Goal: Download file/media

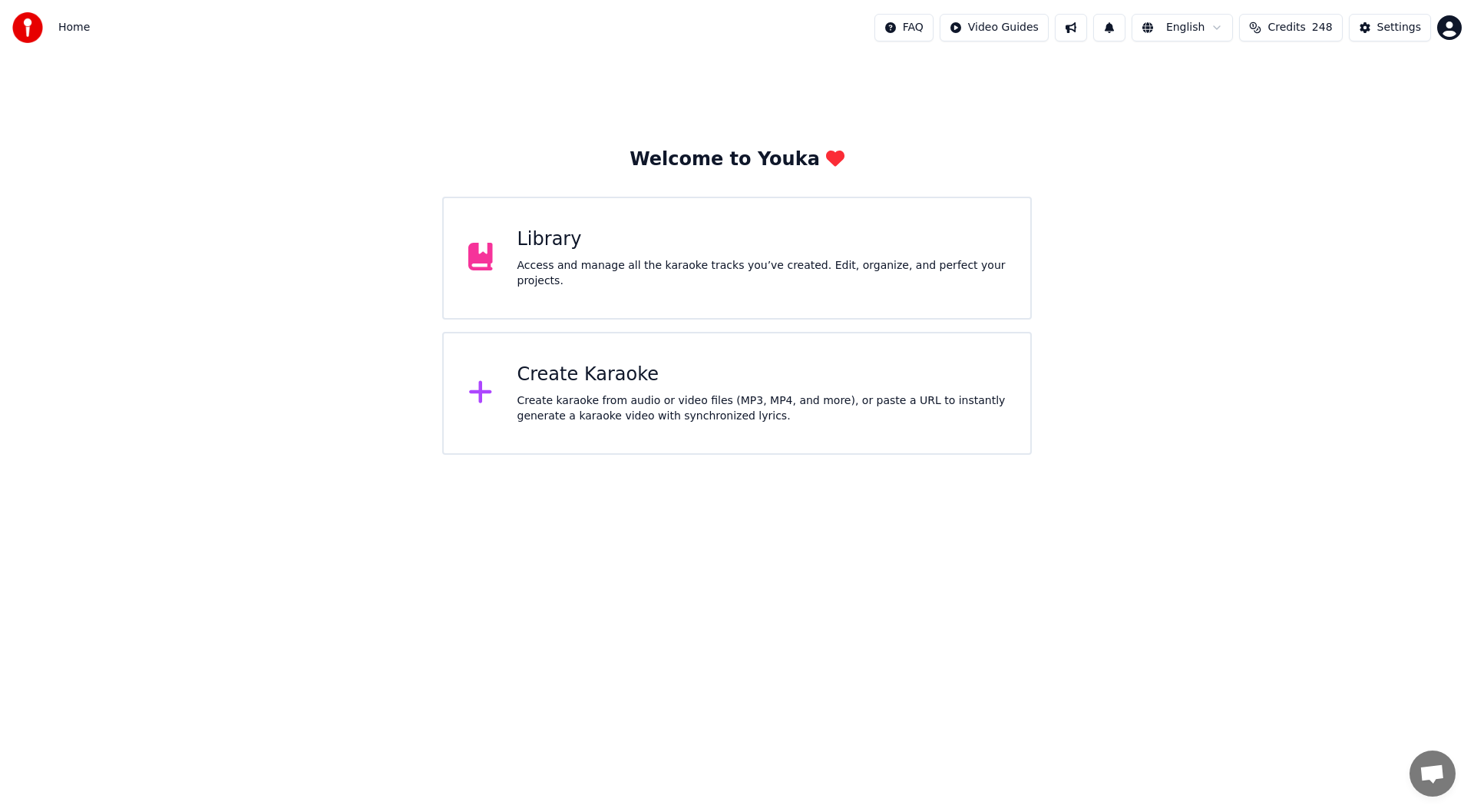
click at [738, 238] on div "Library" at bounding box center [763, 239] width 489 height 24
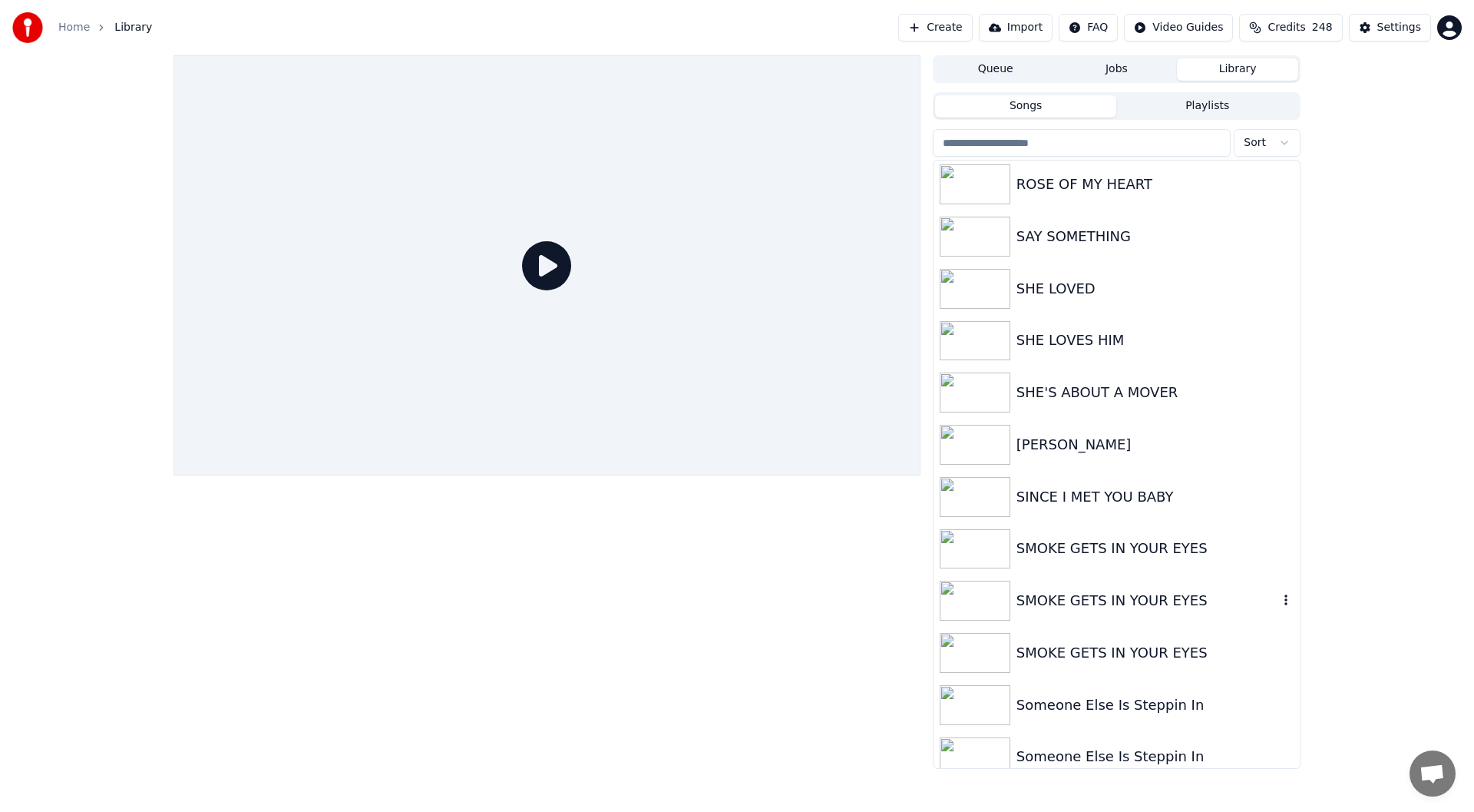
scroll to position [2093, 0]
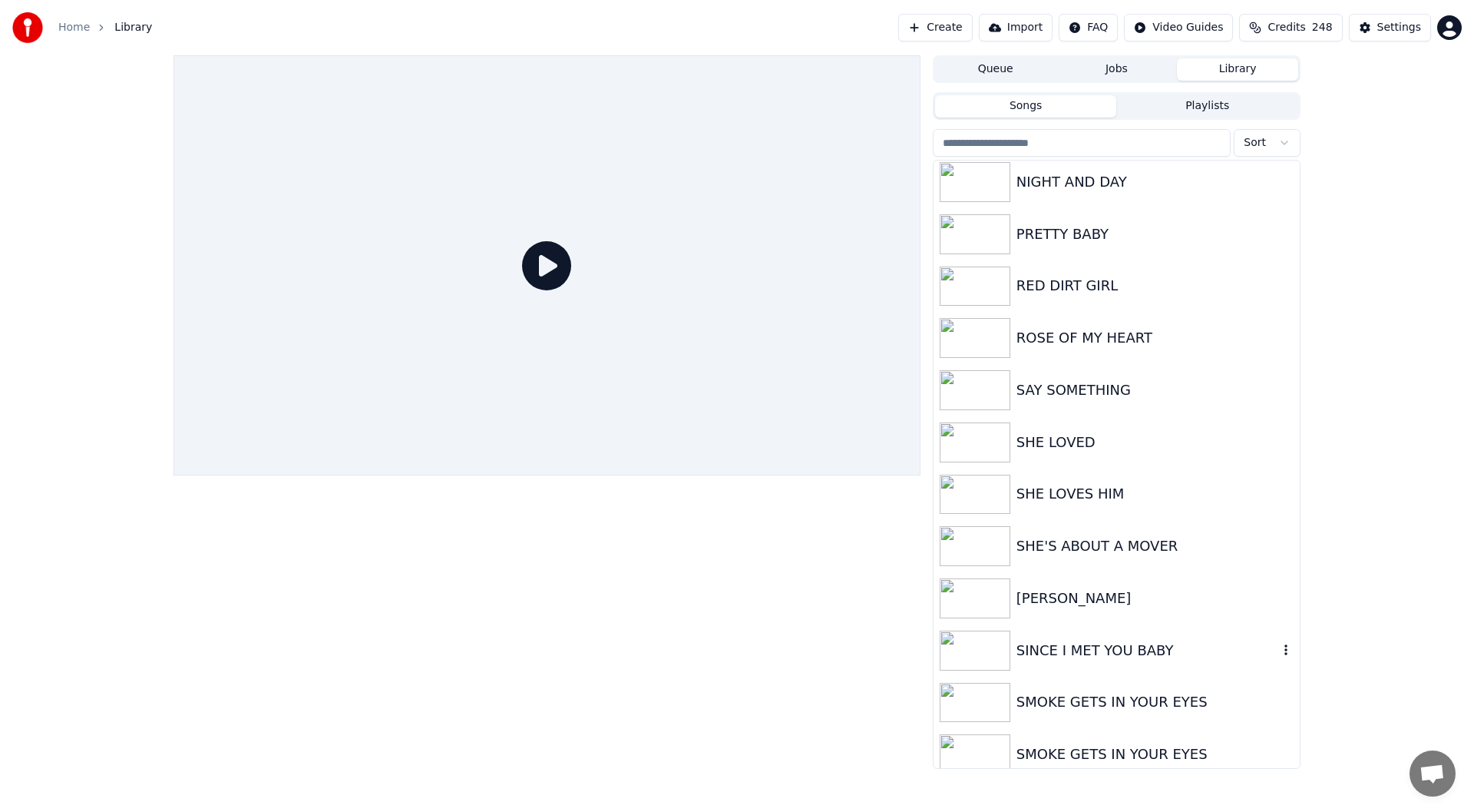
click at [1084, 647] on div "SINCE I MET YOU BABY" at bounding box center [1147, 650] width 262 height 22
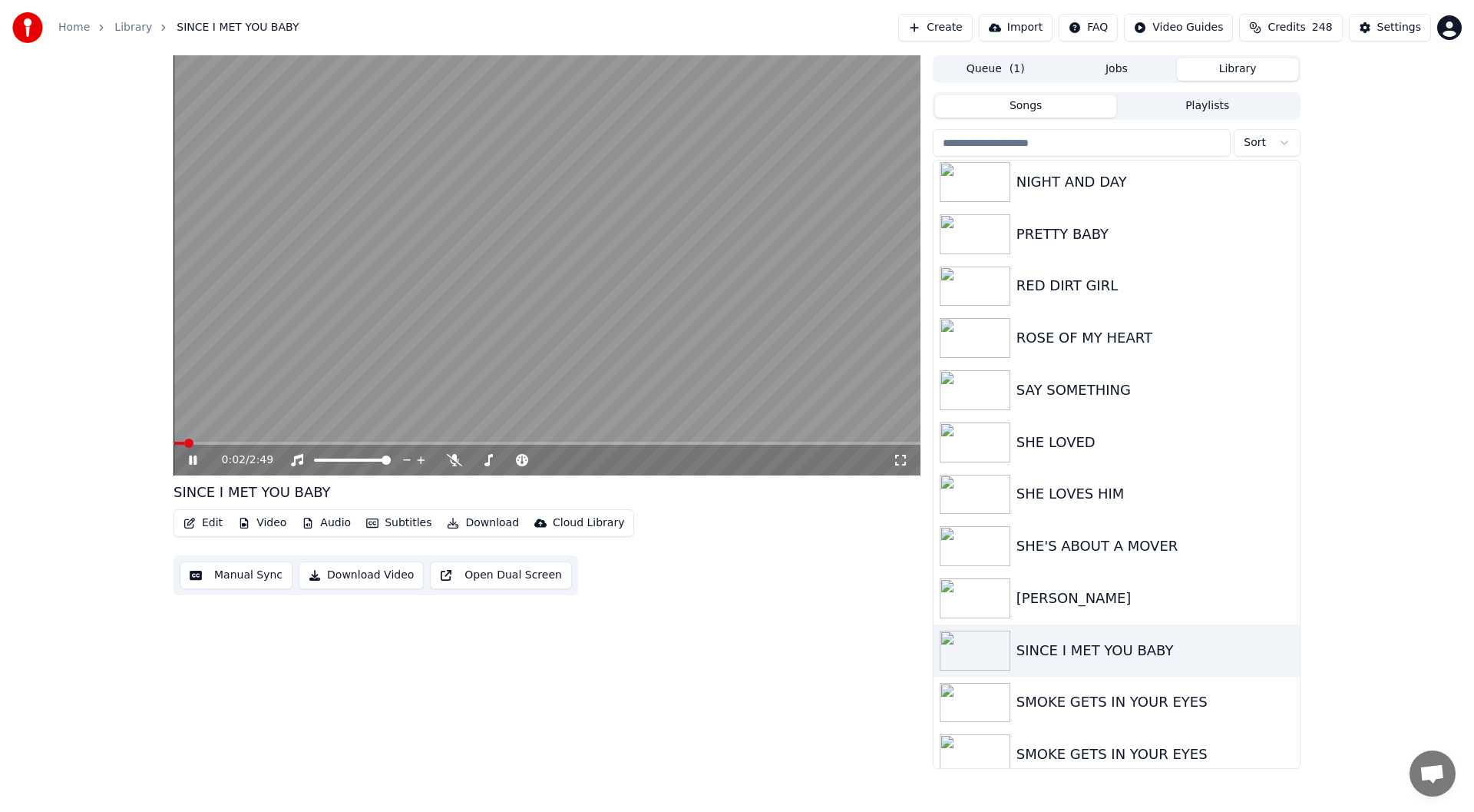
click at [184, 455] on div "0:02 / 2:49" at bounding box center [547, 459] width 735 height 15
click at [178, 443] on span at bounding box center [176, 443] width 5 height 3
click at [173, 447] on span at bounding box center [177, 442] width 9 height 9
click at [195, 451] on div "0:00 / 2:49" at bounding box center [547, 460] width 747 height 31
click at [193, 457] on icon at bounding box center [203, 459] width 36 height 12
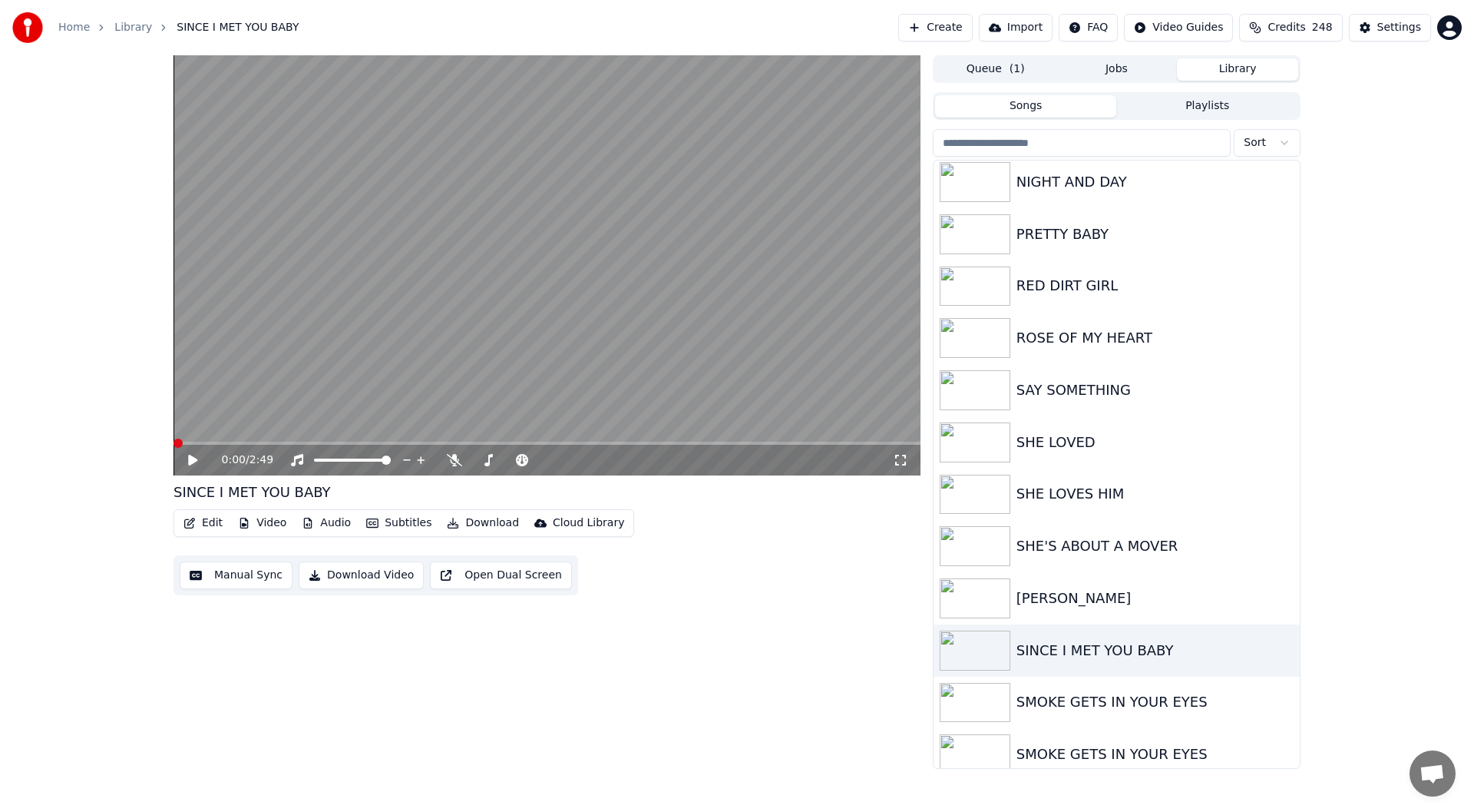
click at [173, 447] on span at bounding box center [177, 442] width 9 height 9
click at [455, 464] on icon at bounding box center [454, 459] width 15 height 12
click at [191, 459] on icon at bounding box center [192, 459] width 9 height 11
click at [898, 457] on icon at bounding box center [900, 459] width 15 height 12
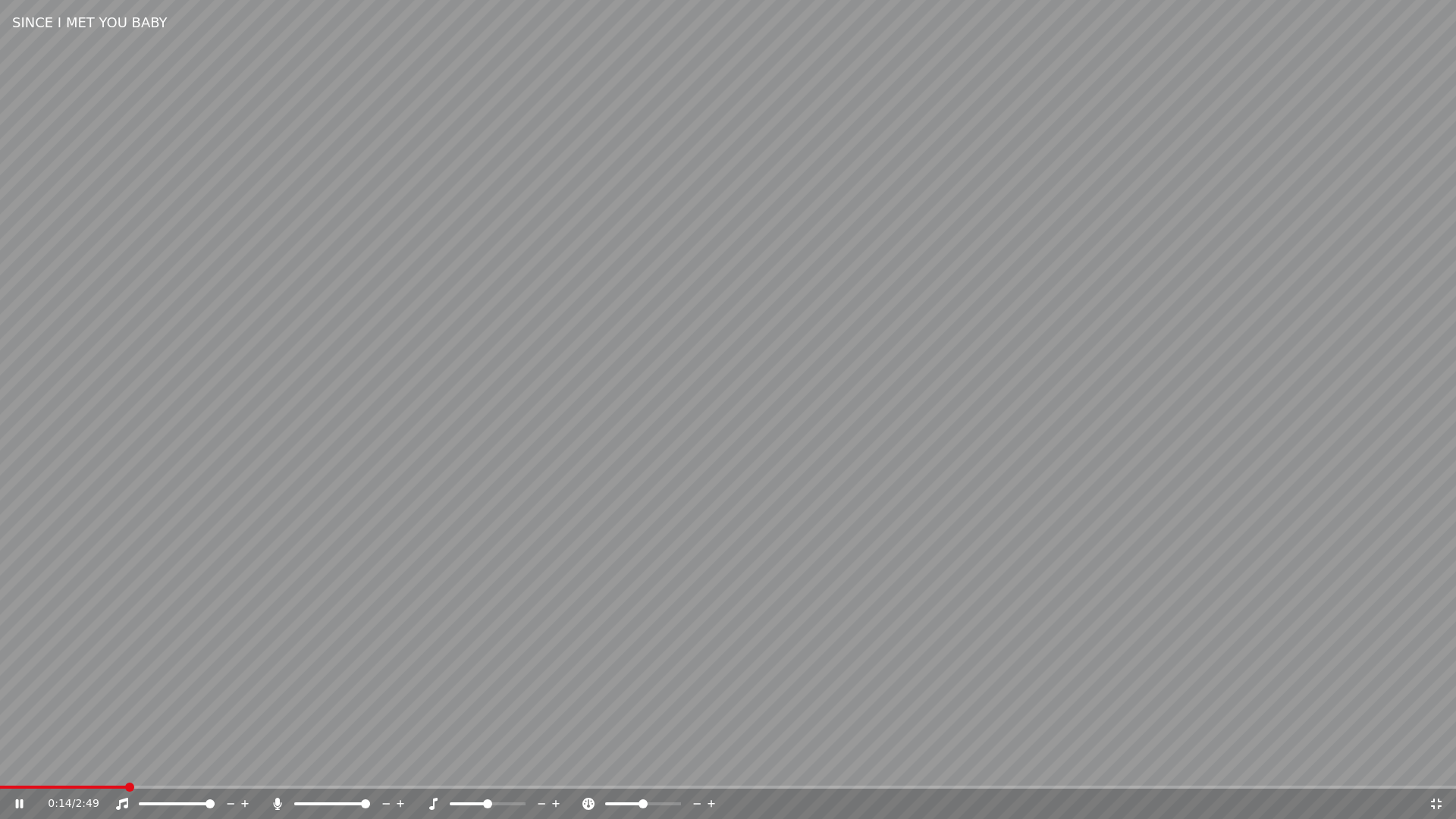
click at [14, 801] on icon at bounding box center [30, 804] width 36 height 12
click at [0, 785] on span at bounding box center [4, 787] width 9 height 9
click at [18, 801] on icon at bounding box center [19, 804] width 9 height 10
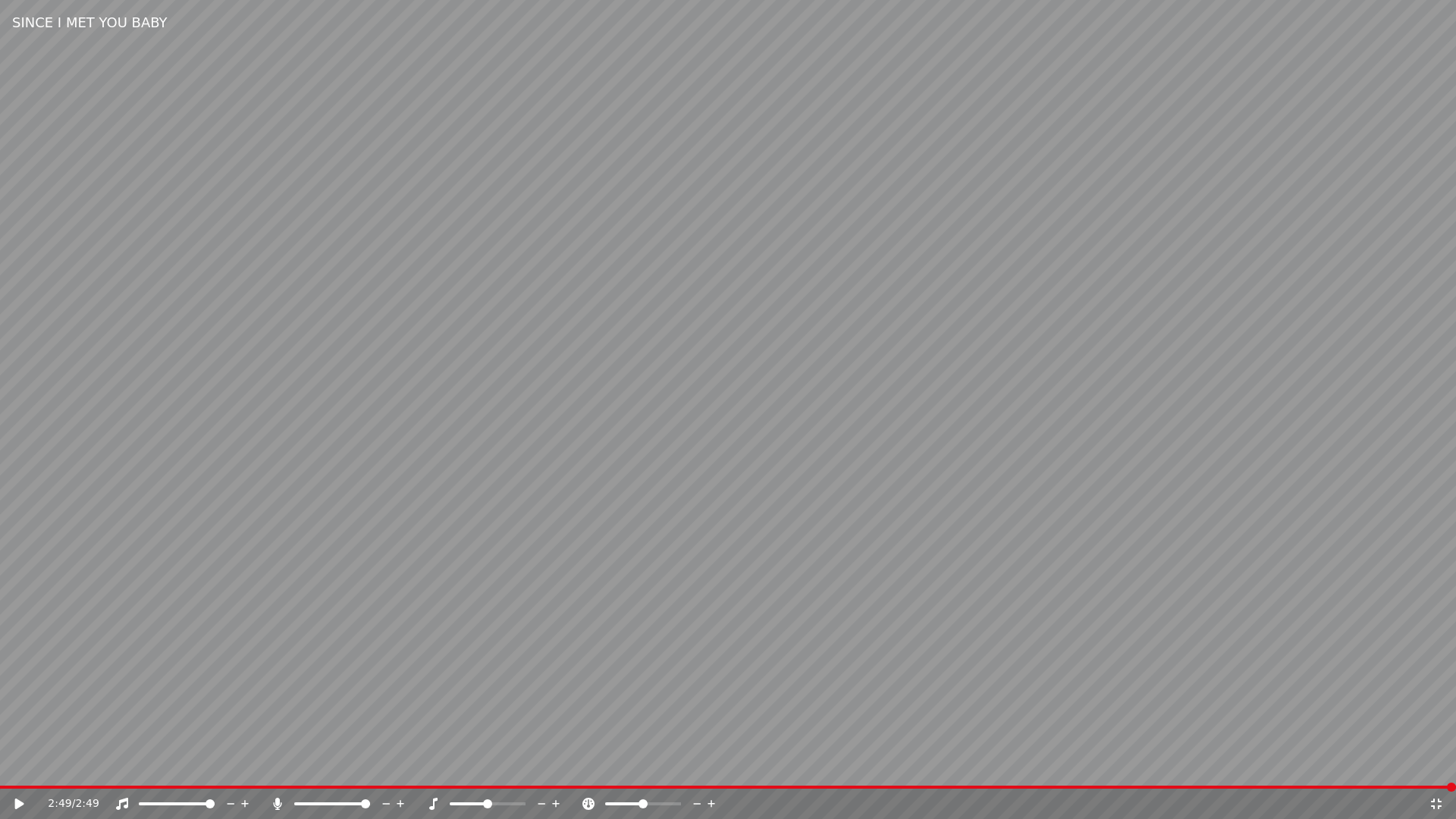
click at [1434, 801] on icon at bounding box center [1436, 804] width 15 height 12
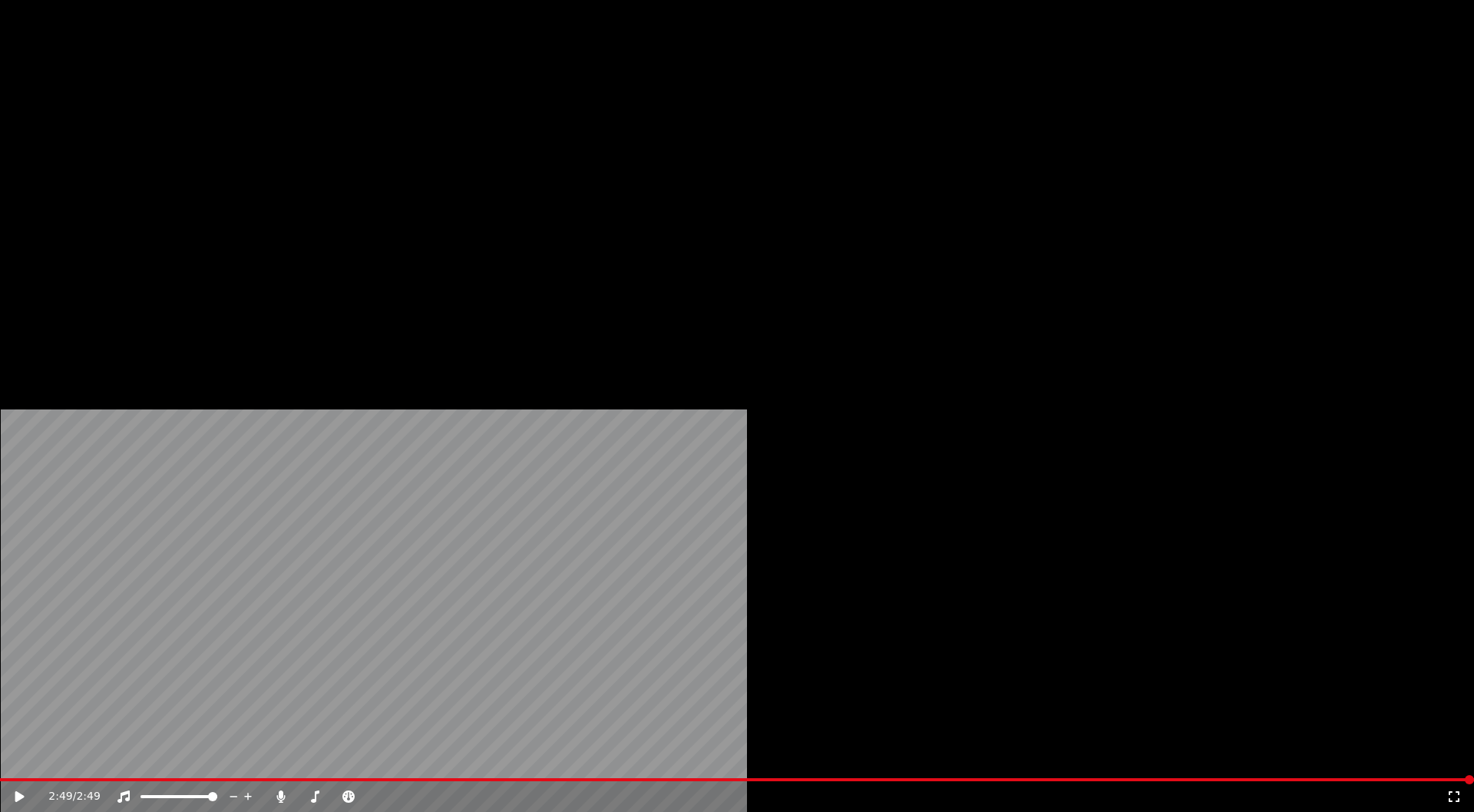
click at [209, 113] on button "Edit" at bounding box center [203, 103] width 51 height 22
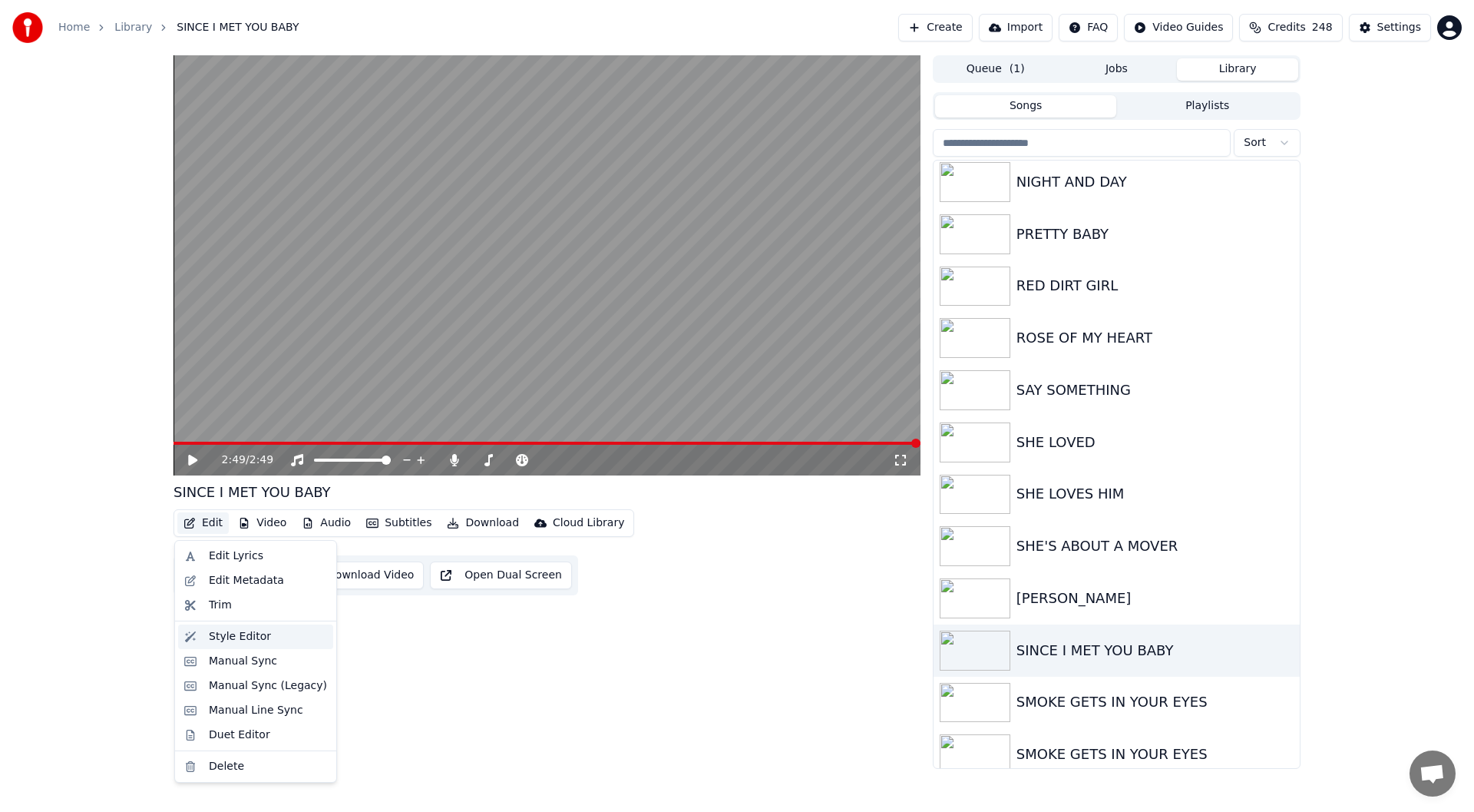
click at [233, 635] on div "Style Editor" at bounding box center [240, 636] width 62 height 15
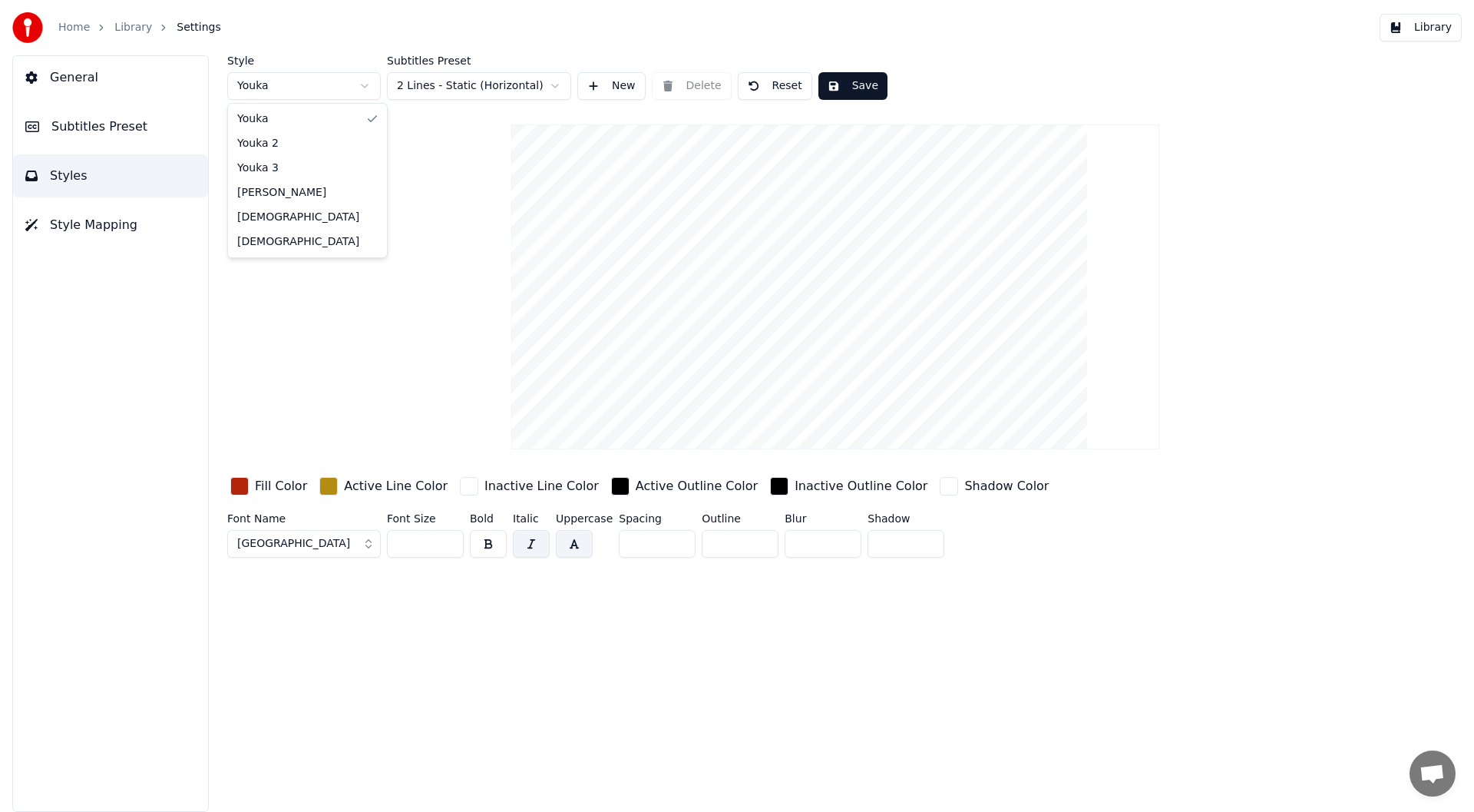
click at [365, 84] on html "Home Library Settings Library General Subtitles Preset Styles Style Mapping Sty…" at bounding box center [737, 406] width 1474 height 812
type input "***"
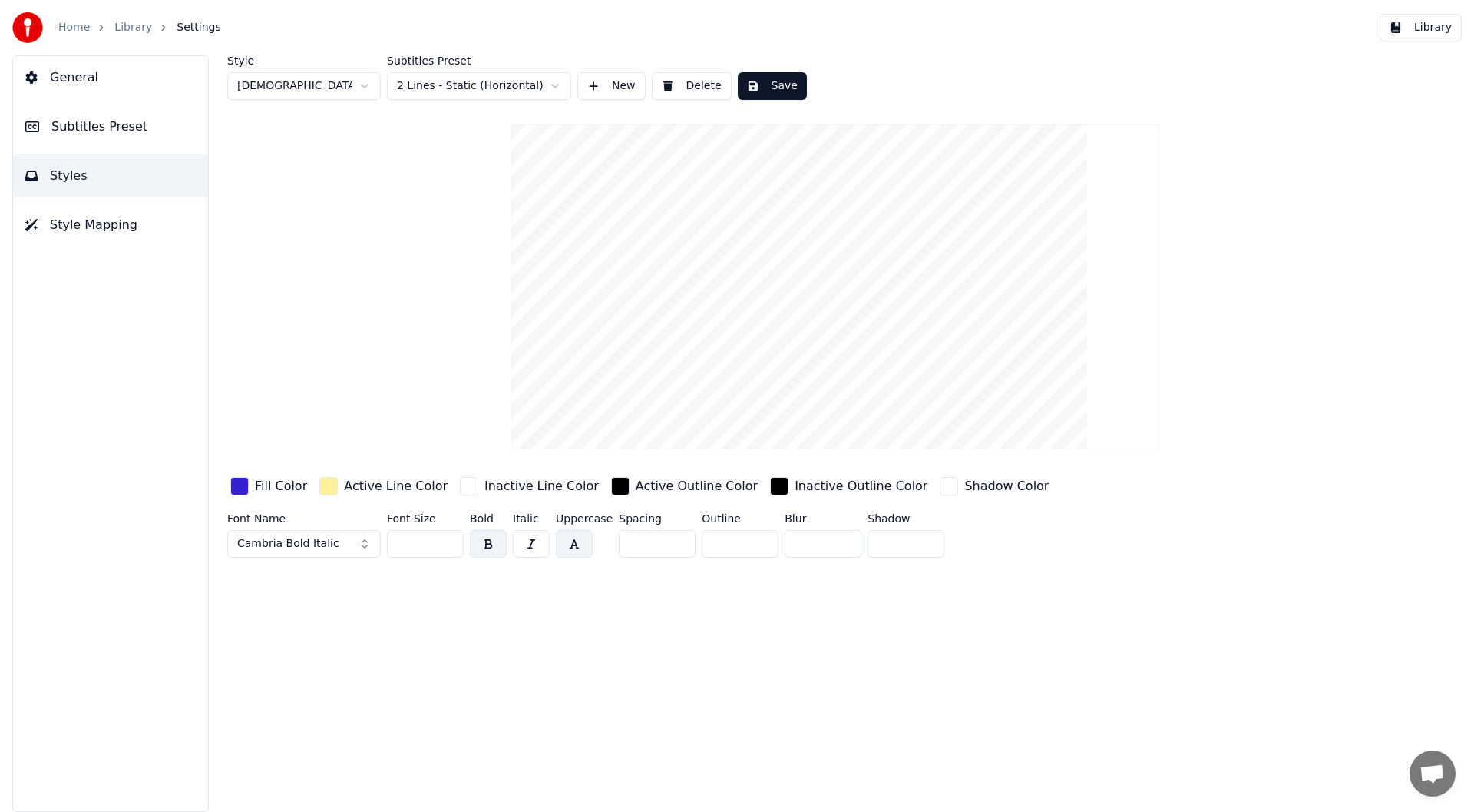
click at [77, 125] on span "Subtitles Preset" at bounding box center [99, 126] width 96 height 19
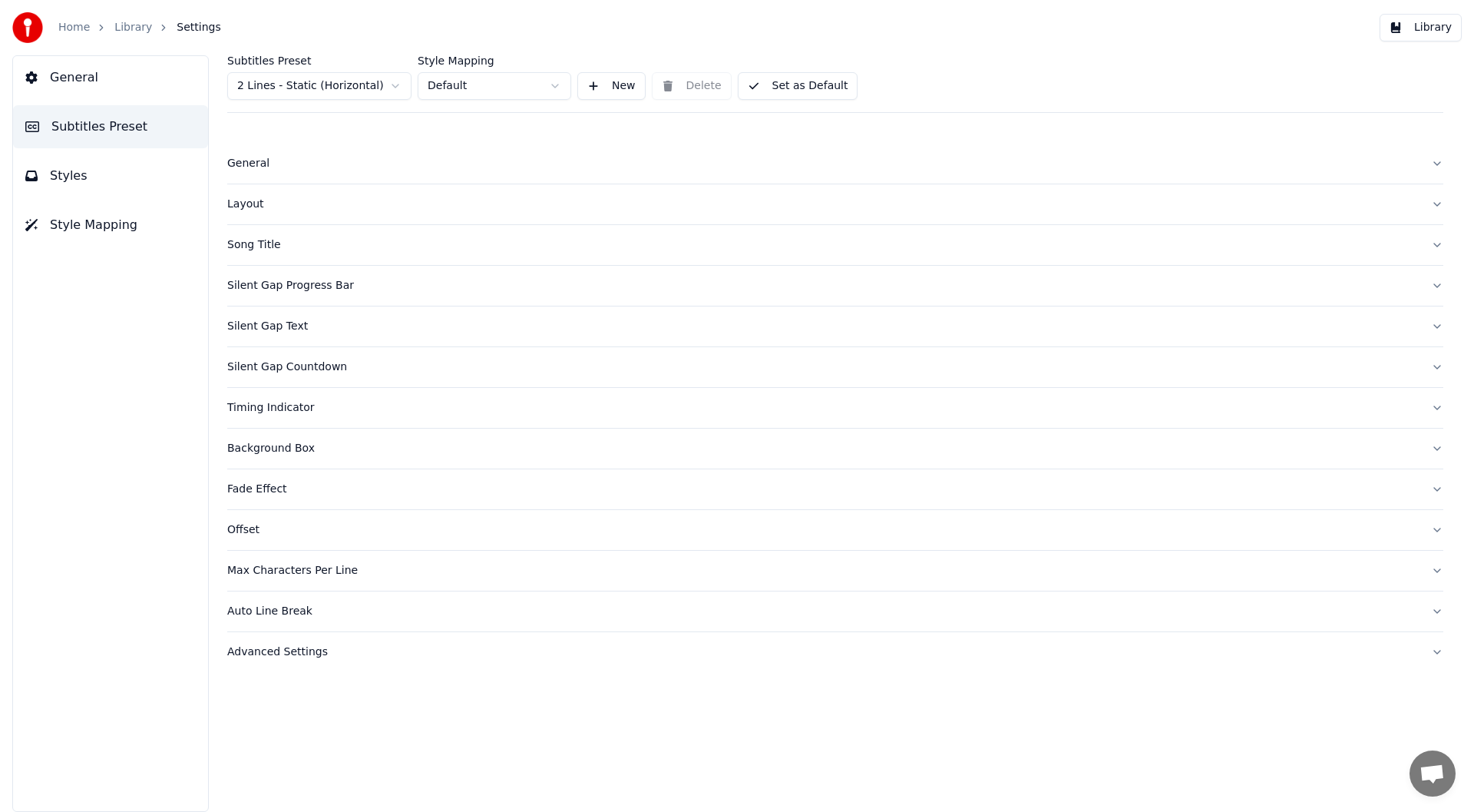
click at [250, 200] on div "Layout" at bounding box center [822, 204] width 1192 height 15
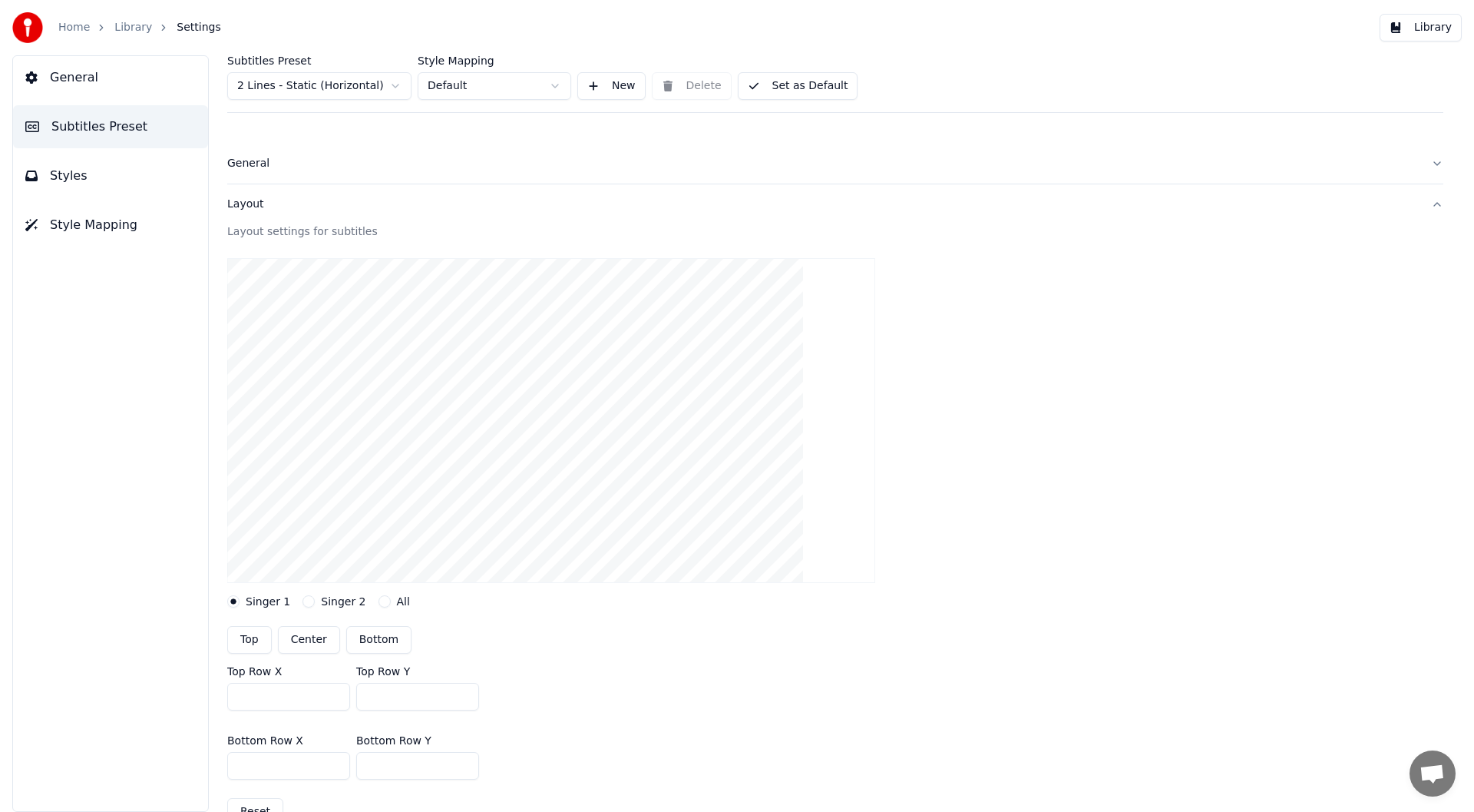
click at [365, 639] on button "Bottom" at bounding box center [378, 639] width 66 height 28
type input "***"
click at [95, 222] on span "Style Mapping" at bounding box center [94, 224] width 88 height 19
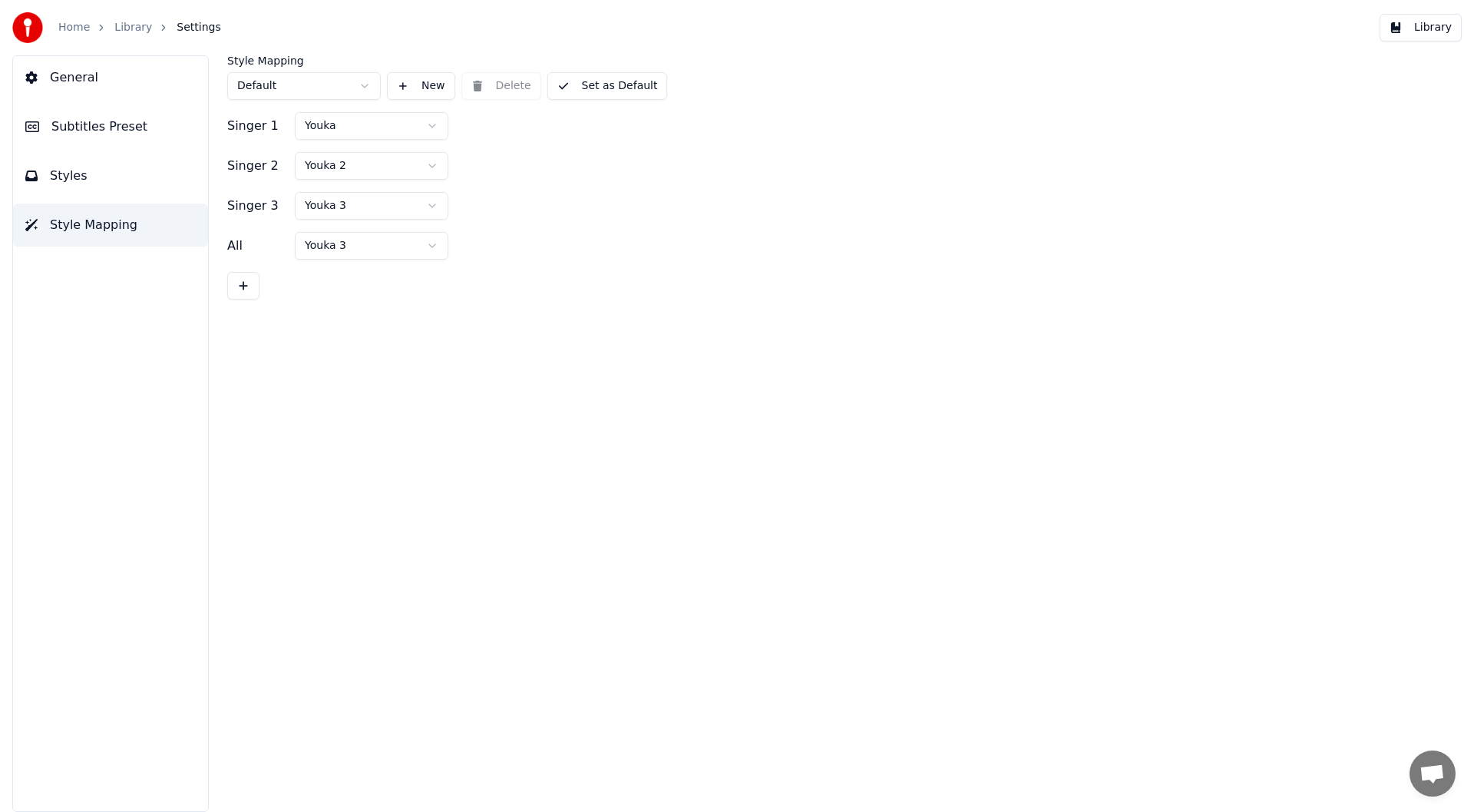
click at [388, 119] on html "Home Library Settings Library General Subtitles Preset Styles Style Mapping Sty…" at bounding box center [737, 406] width 1474 height 812
click at [619, 85] on button "Set as Default" at bounding box center [608, 86] width 121 height 28
click at [1433, 24] on button "Library" at bounding box center [1421, 28] width 82 height 28
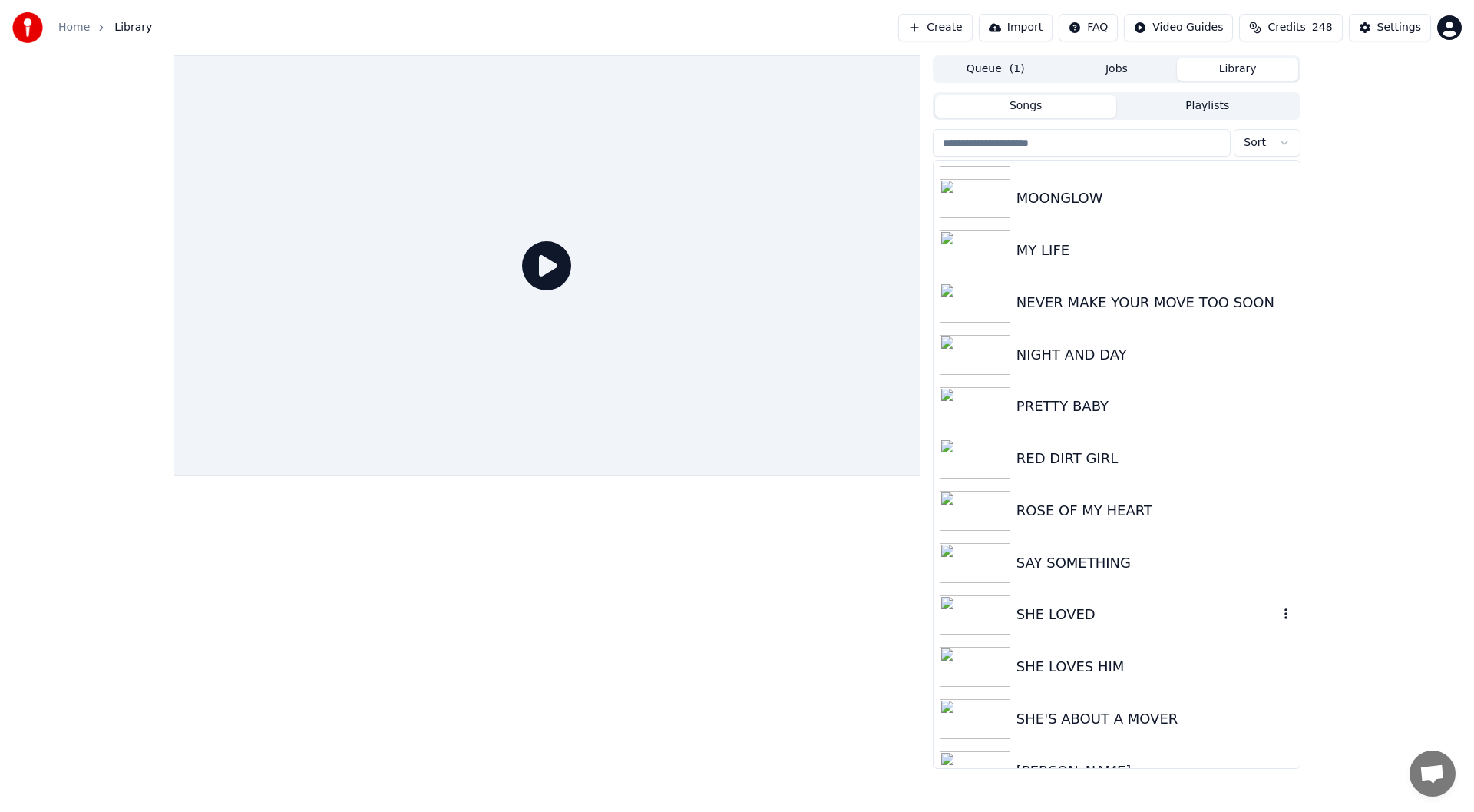
scroll to position [2073, 0]
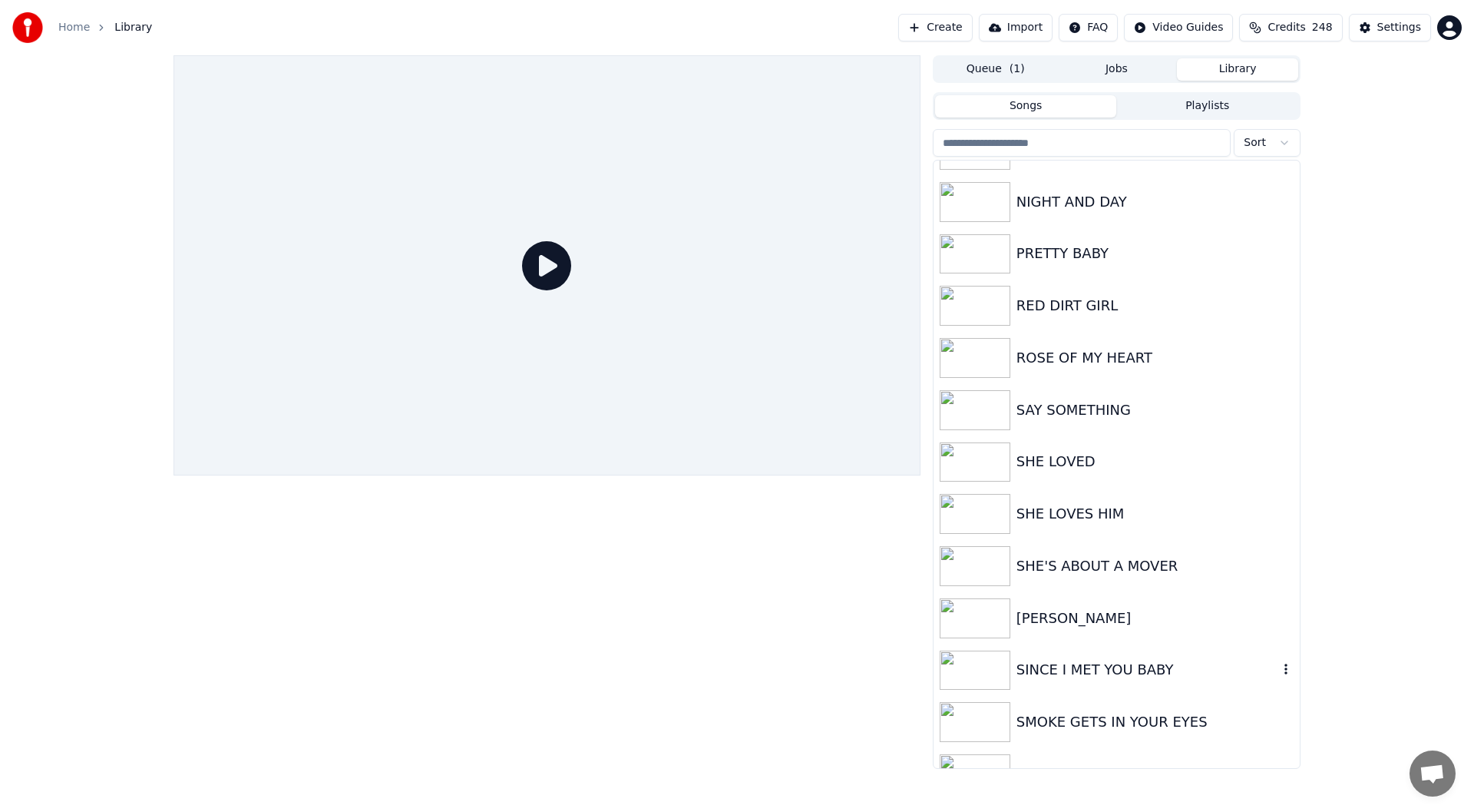
click at [1100, 673] on div "SINCE I MET YOU BABY" at bounding box center [1147, 669] width 262 height 22
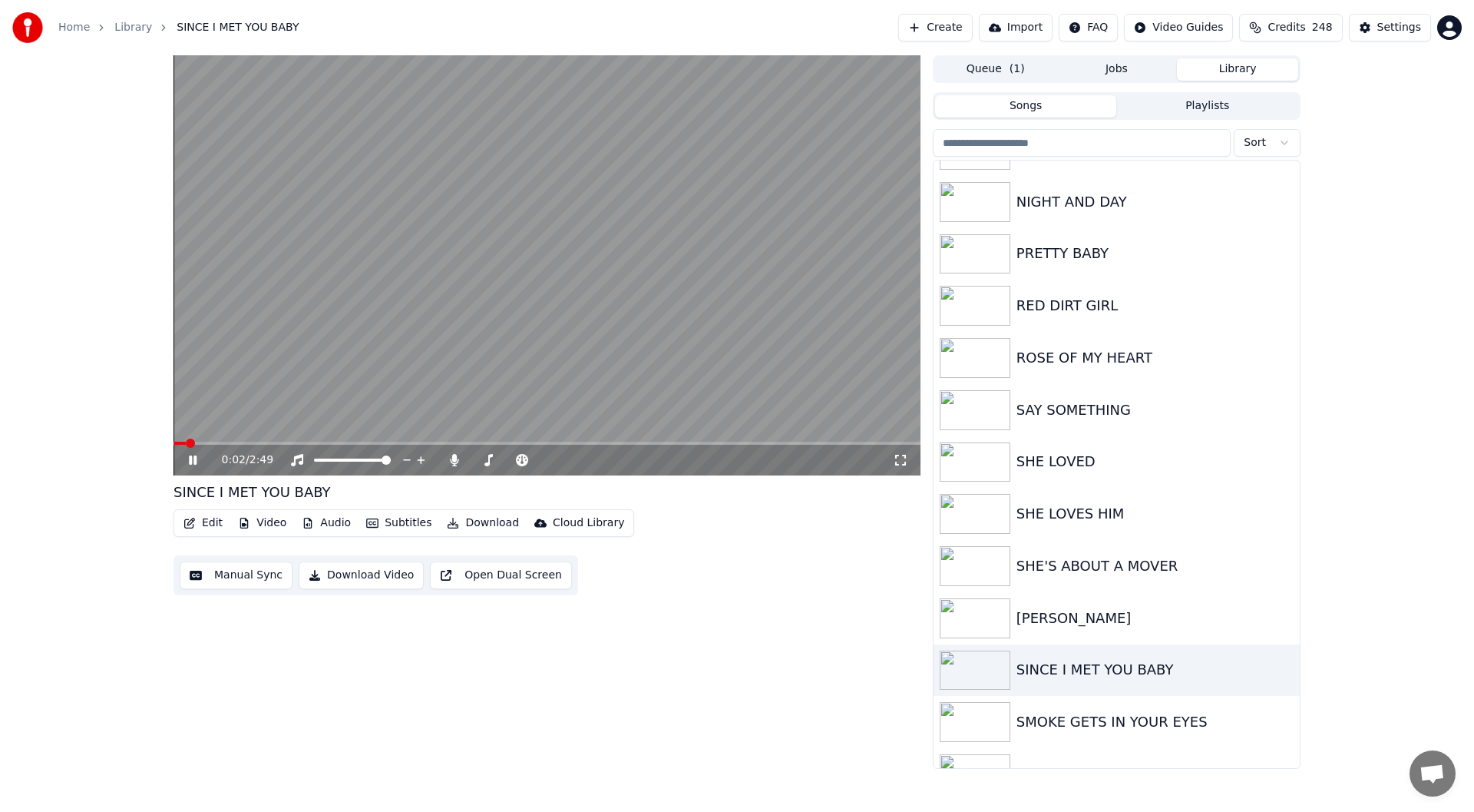
click at [901, 460] on icon at bounding box center [900, 459] width 15 height 12
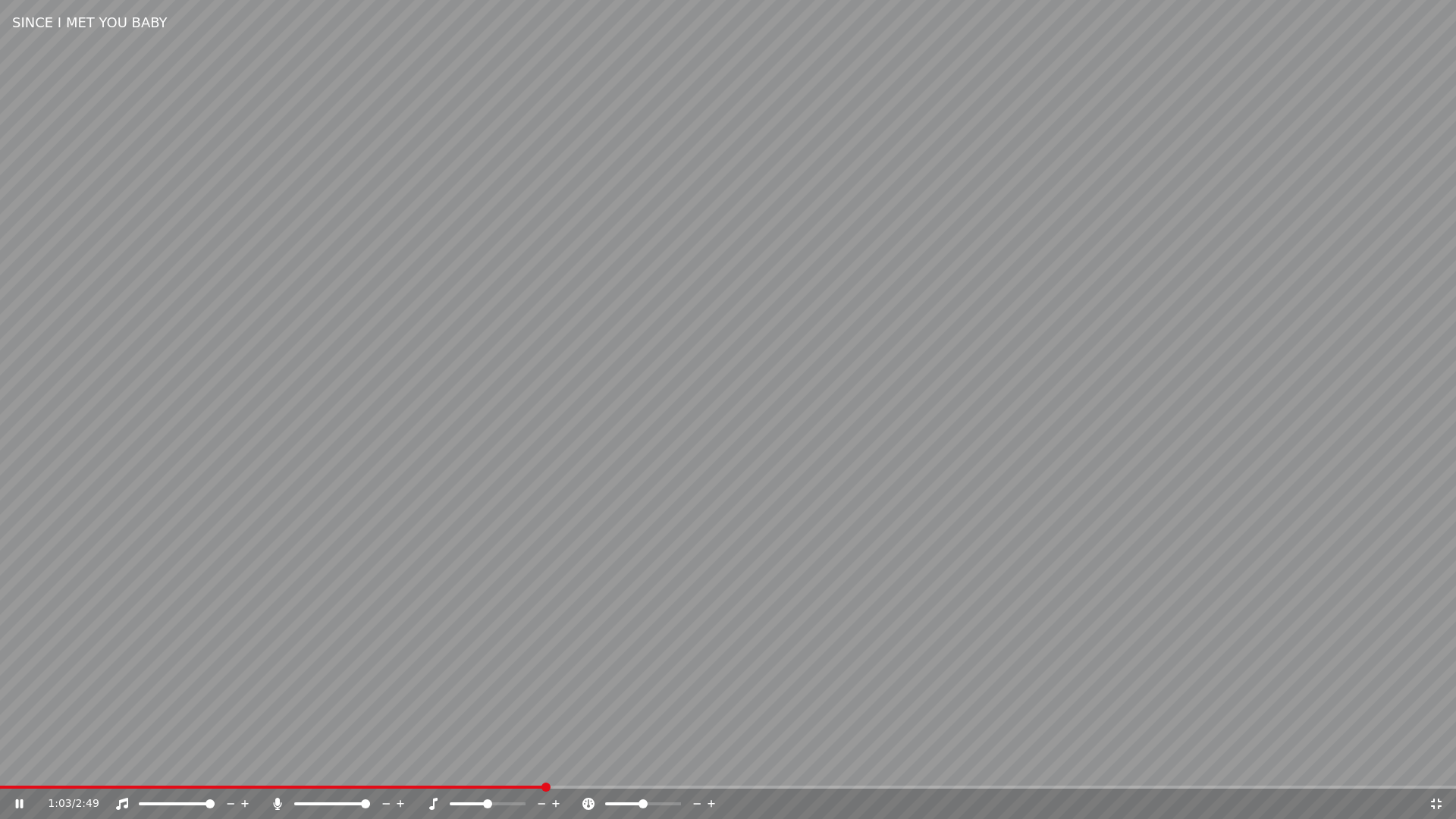
click at [431, 801] on icon at bounding box center [433, 804] width 15 height 12
click at [434, 801] on icon at bounding box center [433, 804] width 8 height 12
click at [282, 801] on icon at bounding box center [278, 804] width 8 height 12
click at [1434, 800] on icon at bounding box center [1436, 804] width 10 height 10
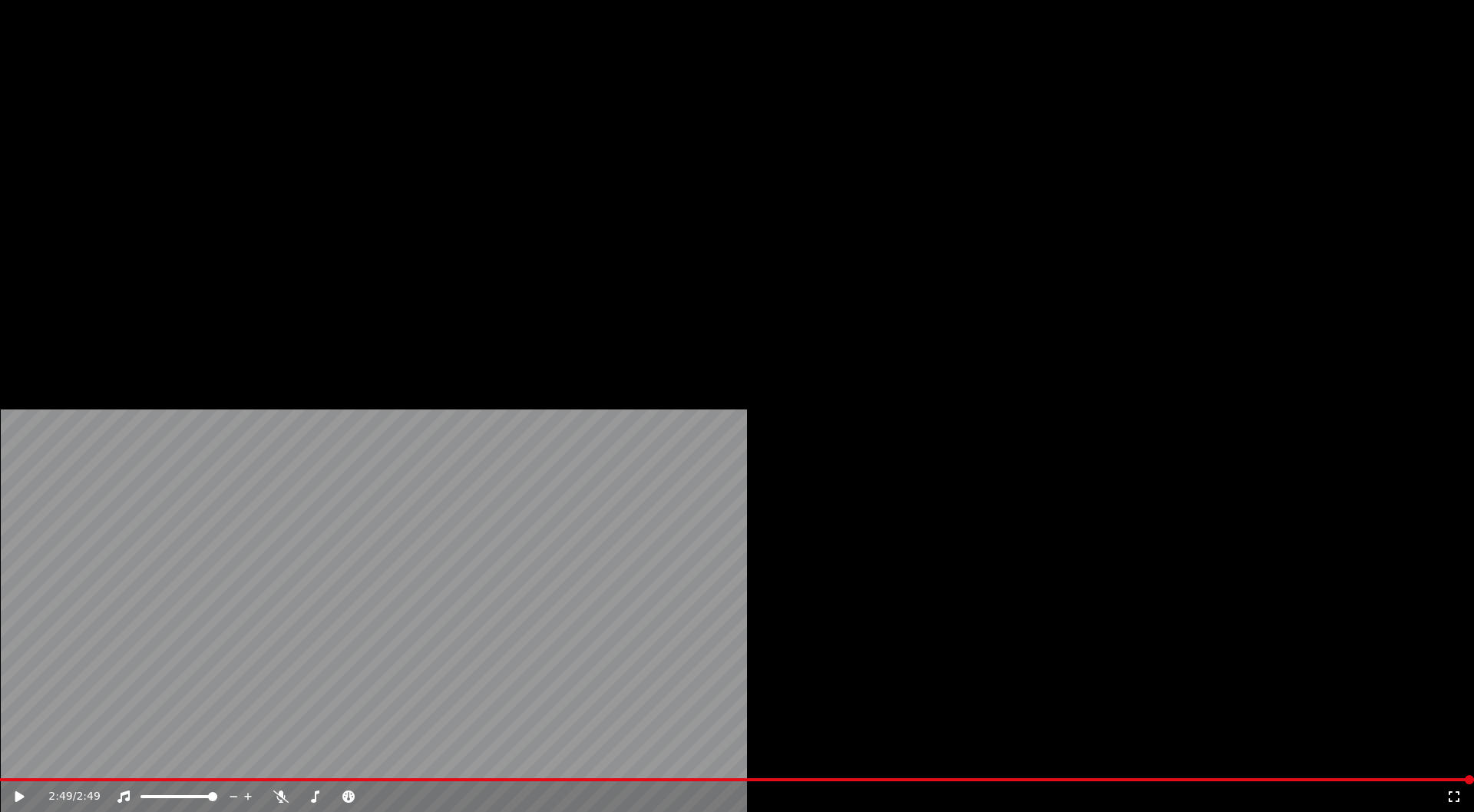
click at [475, 113] on button "Download" at bounding box center [483, 103] width 84 height 22
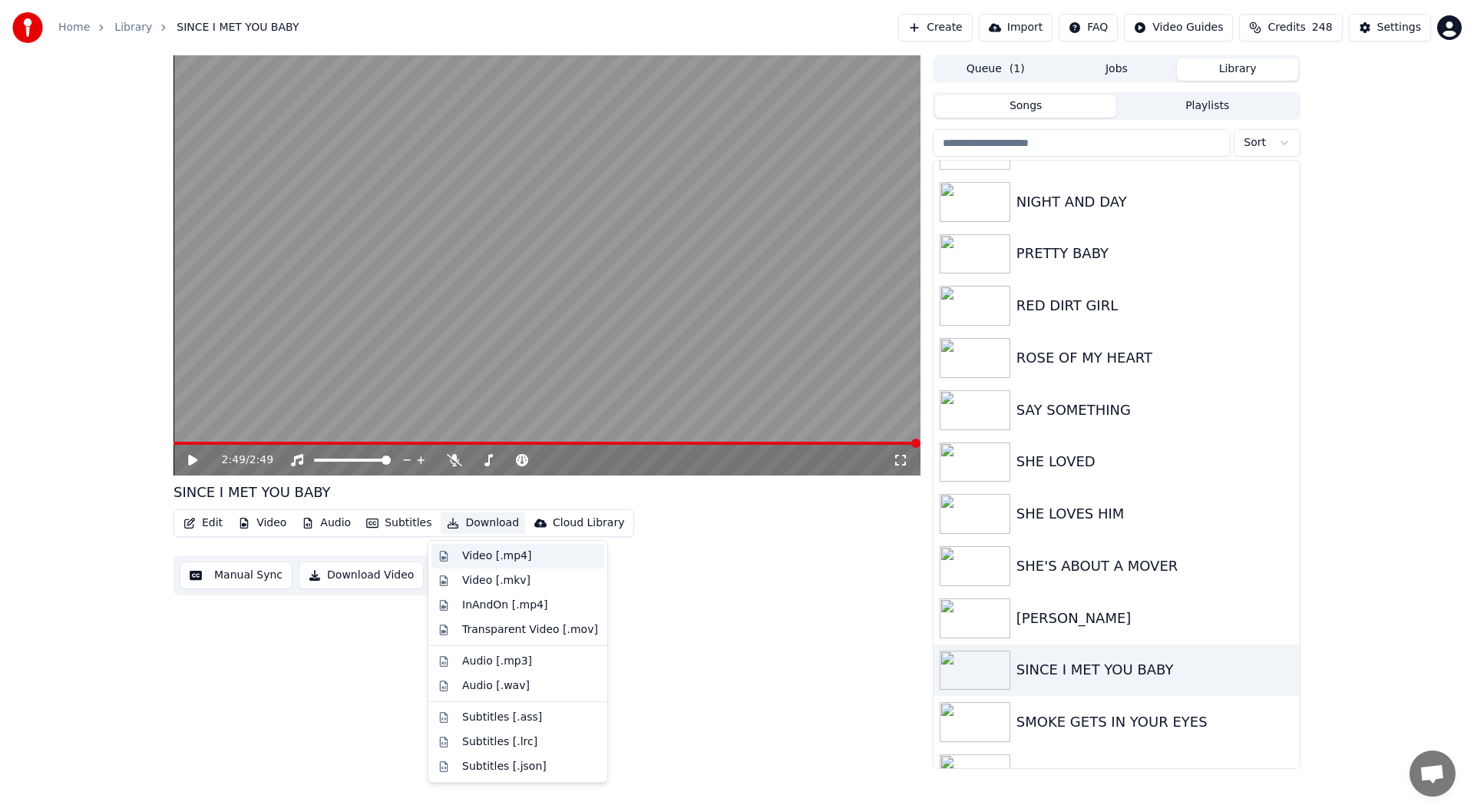
click at [476, 557] on div "Video [.mp4]" at bounding box center [496, 556] width 69 height 15
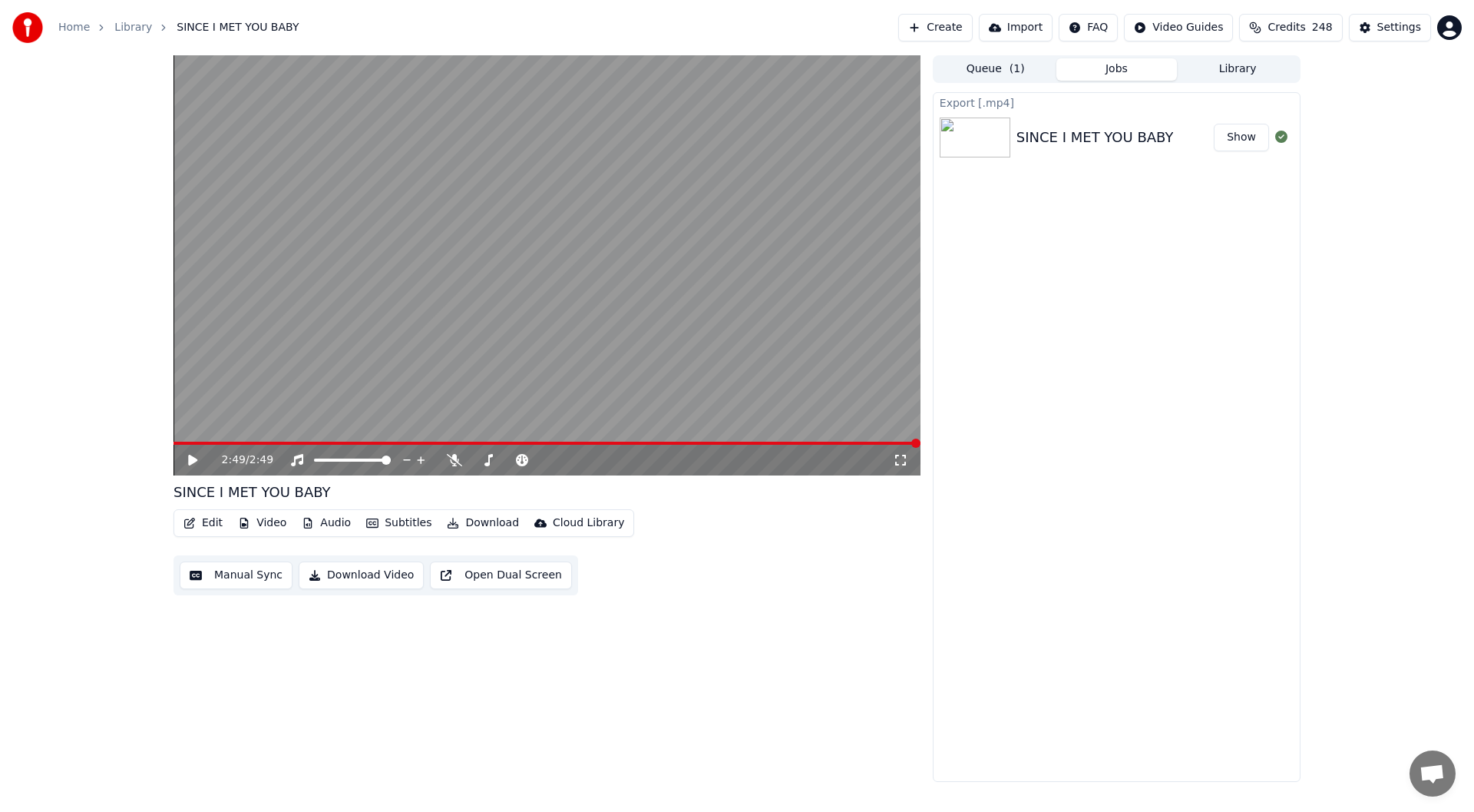
click at [1243, 135] on button "Show" at bounding box center [1241, 138] width 55 height 28
click at [1396, 25] on div "Settings" at bounding box center [1399, 28] width 44 height 15
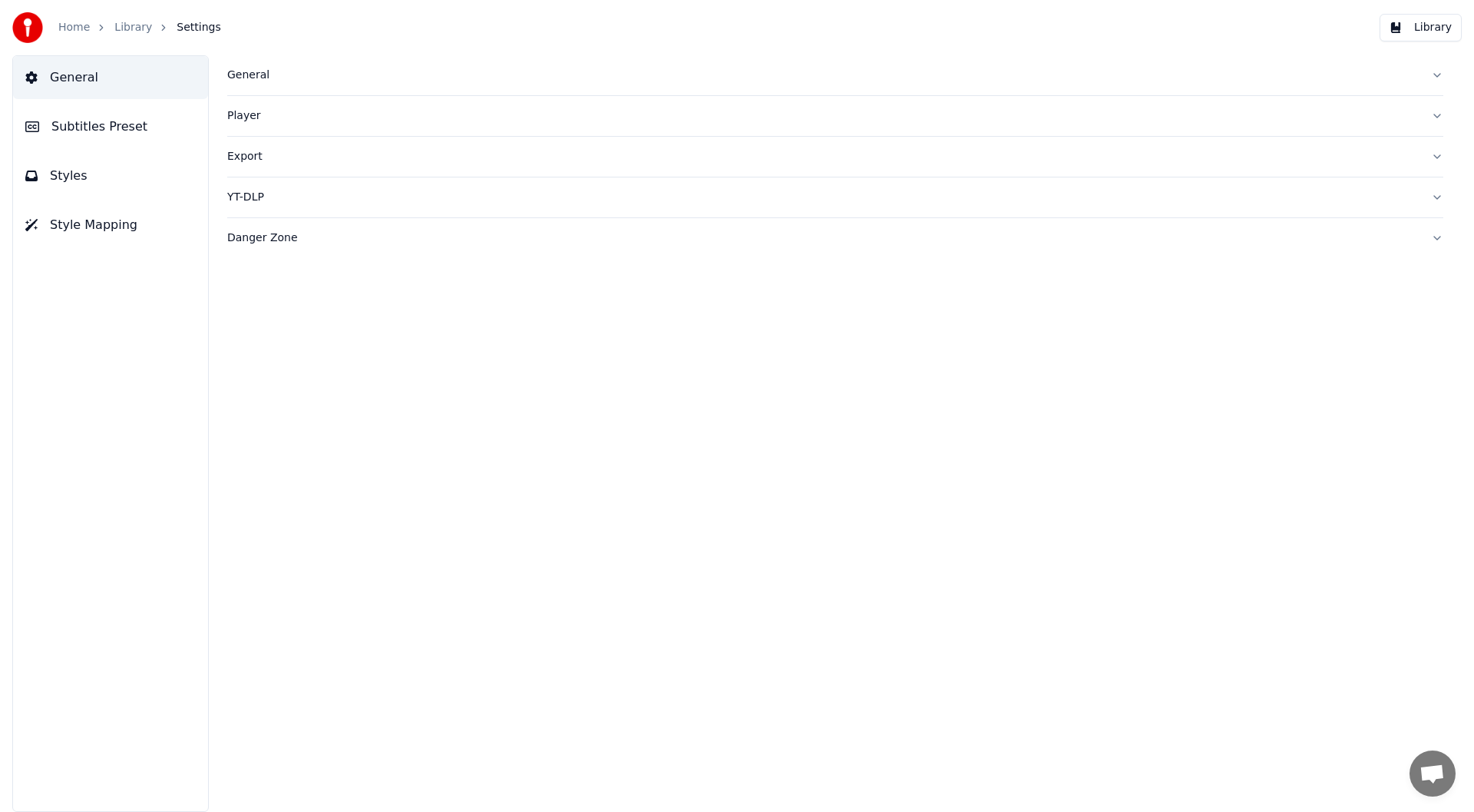
click at [1426, 23] on button "Library" at bounding box center [1421, 28] width 82 height 28
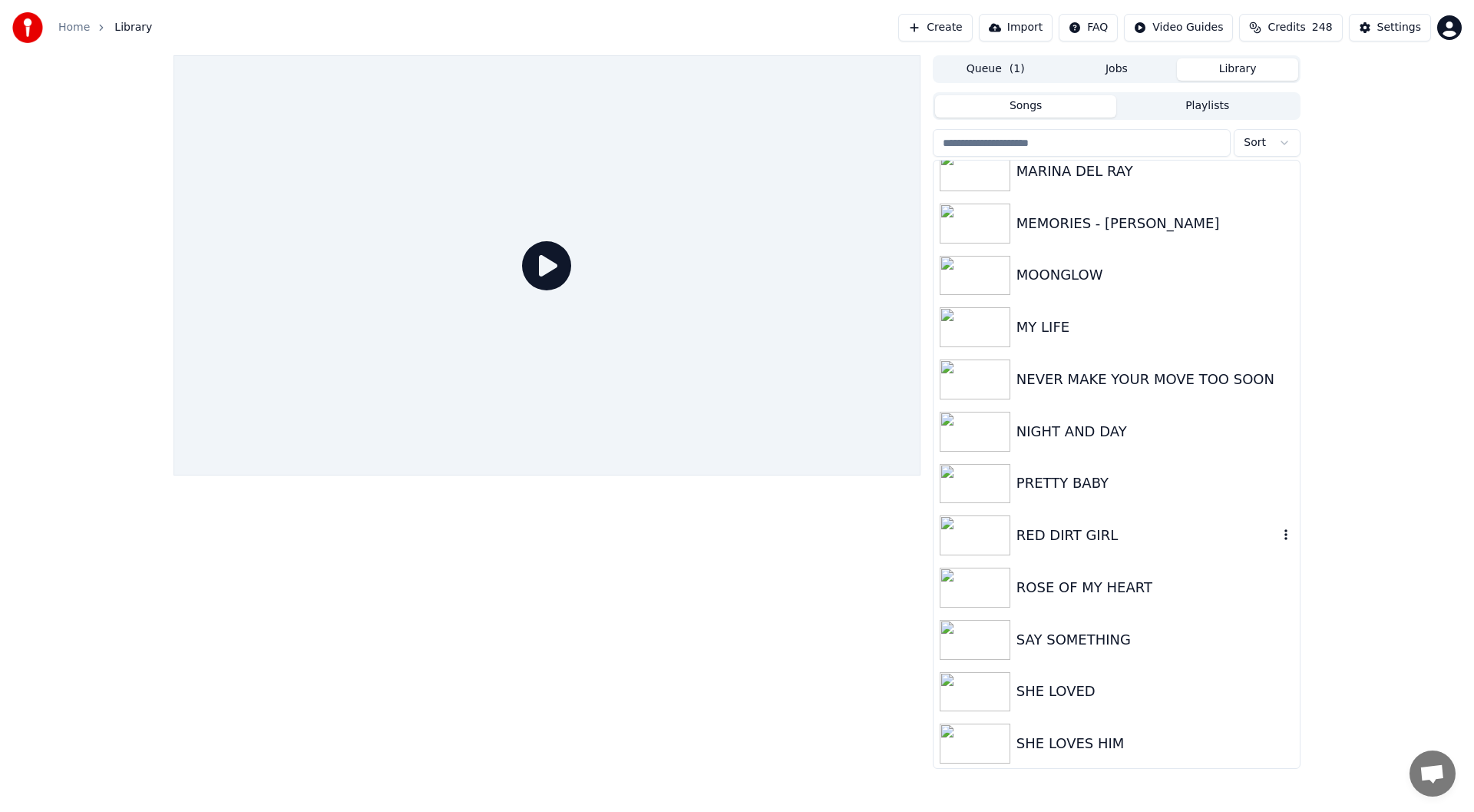
scroll to position [1920, 0]
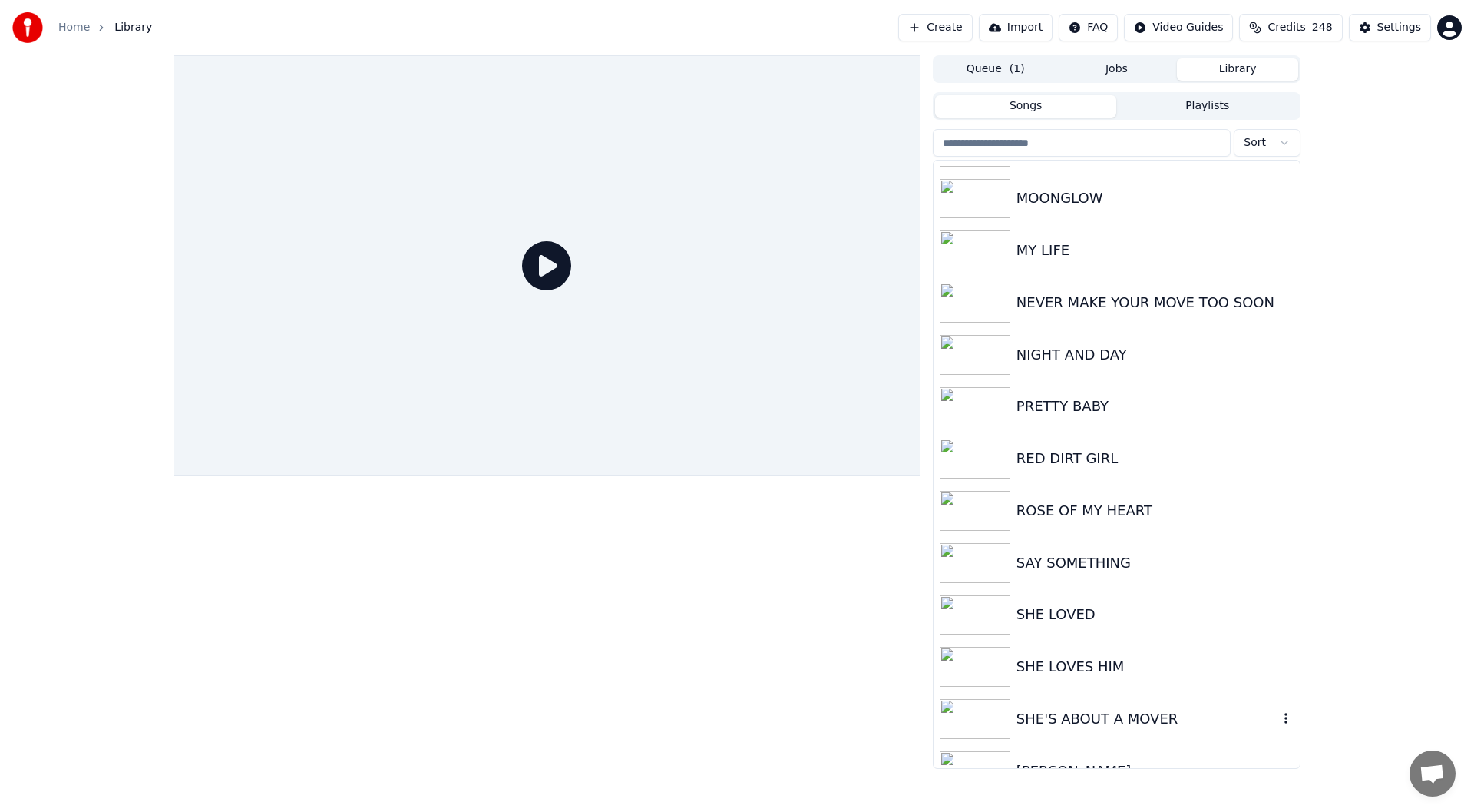
click at [1073, 721] on div "SHE'S ABOUT A MOVER" at bounding box center [1147, 719] width 262 height 22
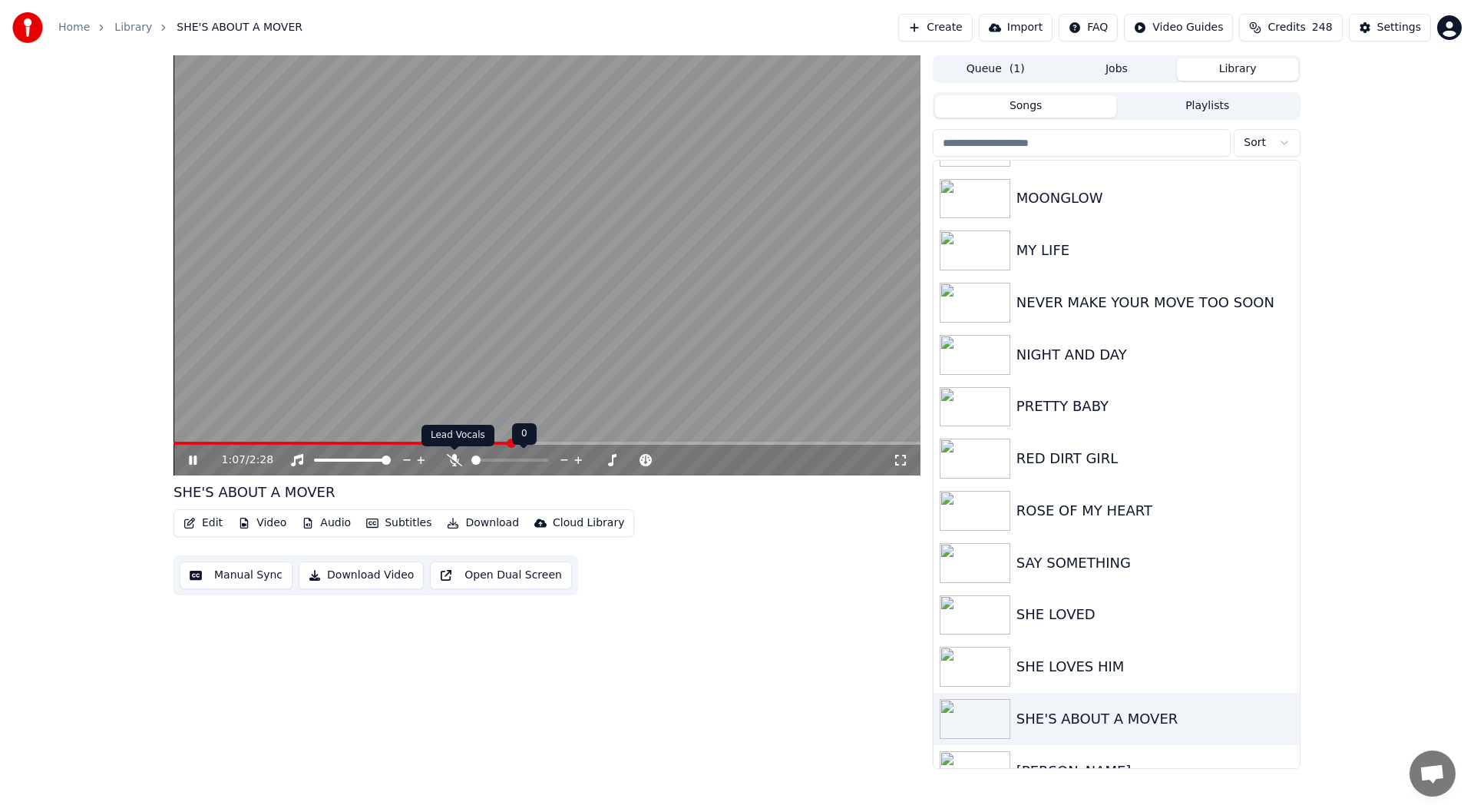
click at [452, 455] on icon at bounding box center [454, 459] width 15 height 12
click at [903, 461] on icon at bounding box center [900, 459] width 15 height 12
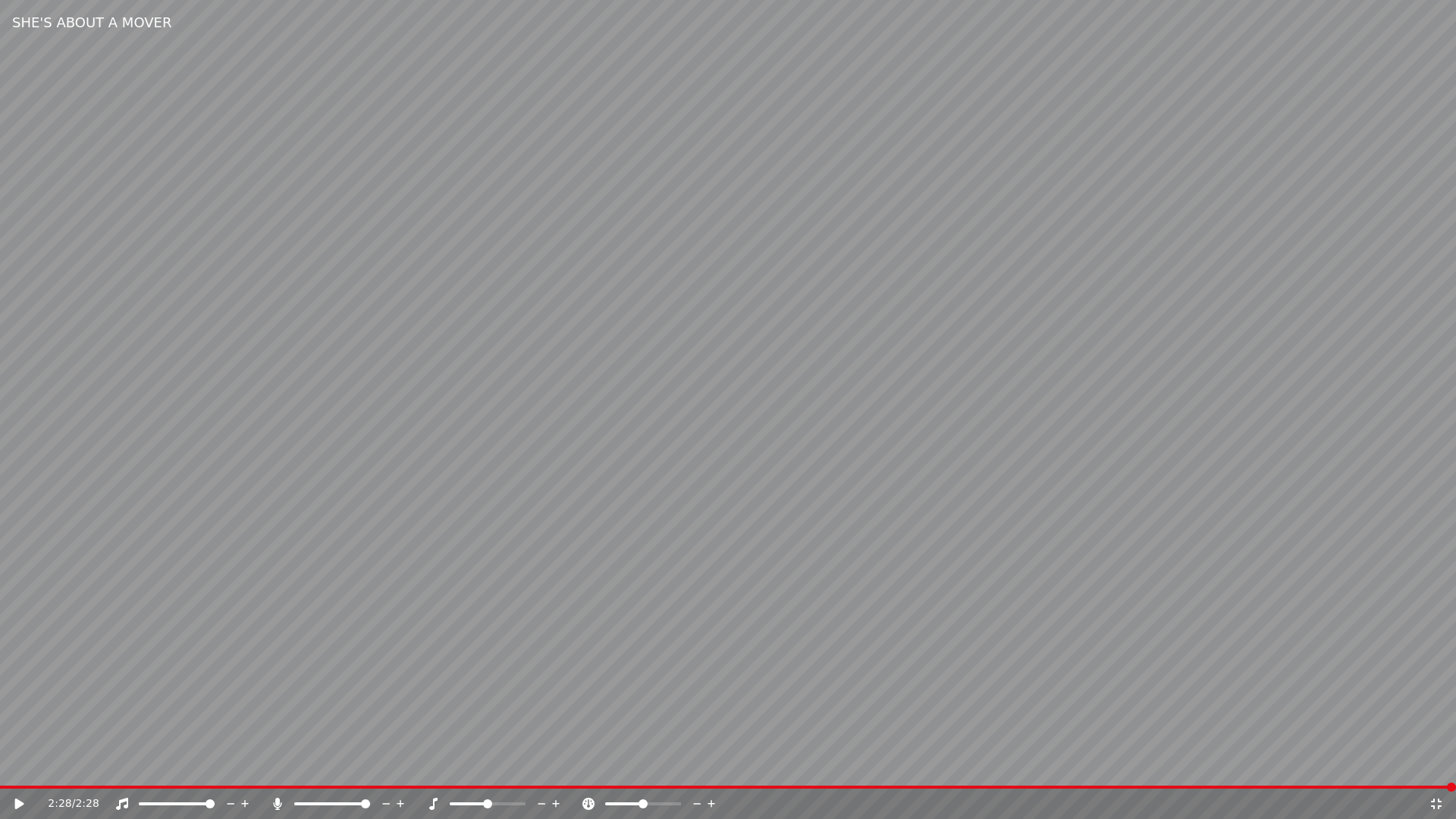
click at [1438, 801] on icon at bounding box center [1436, 804] width 15 height 12
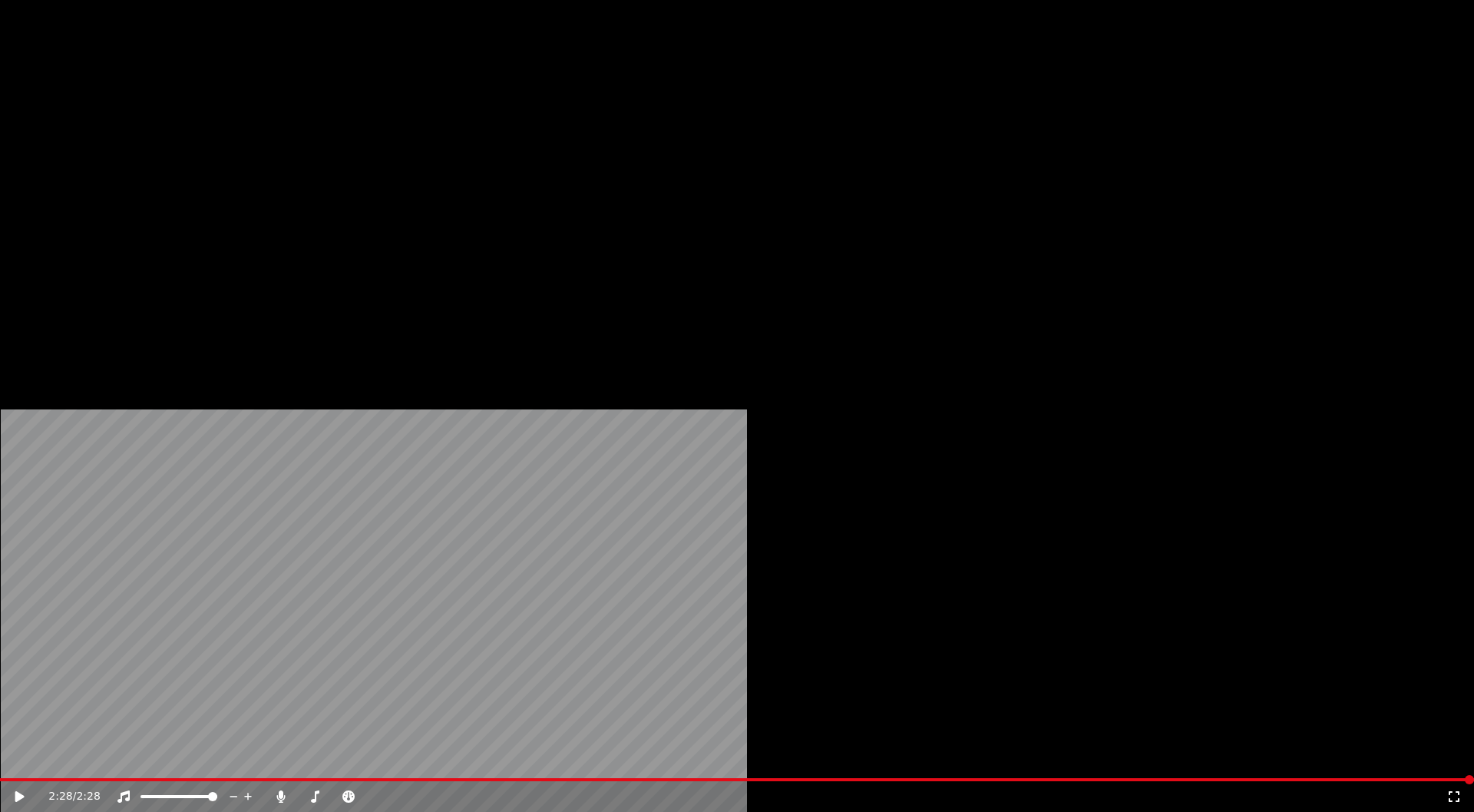
click at [479, 113] on button "Download" at bounding box center [483, 103] width 84 height 22
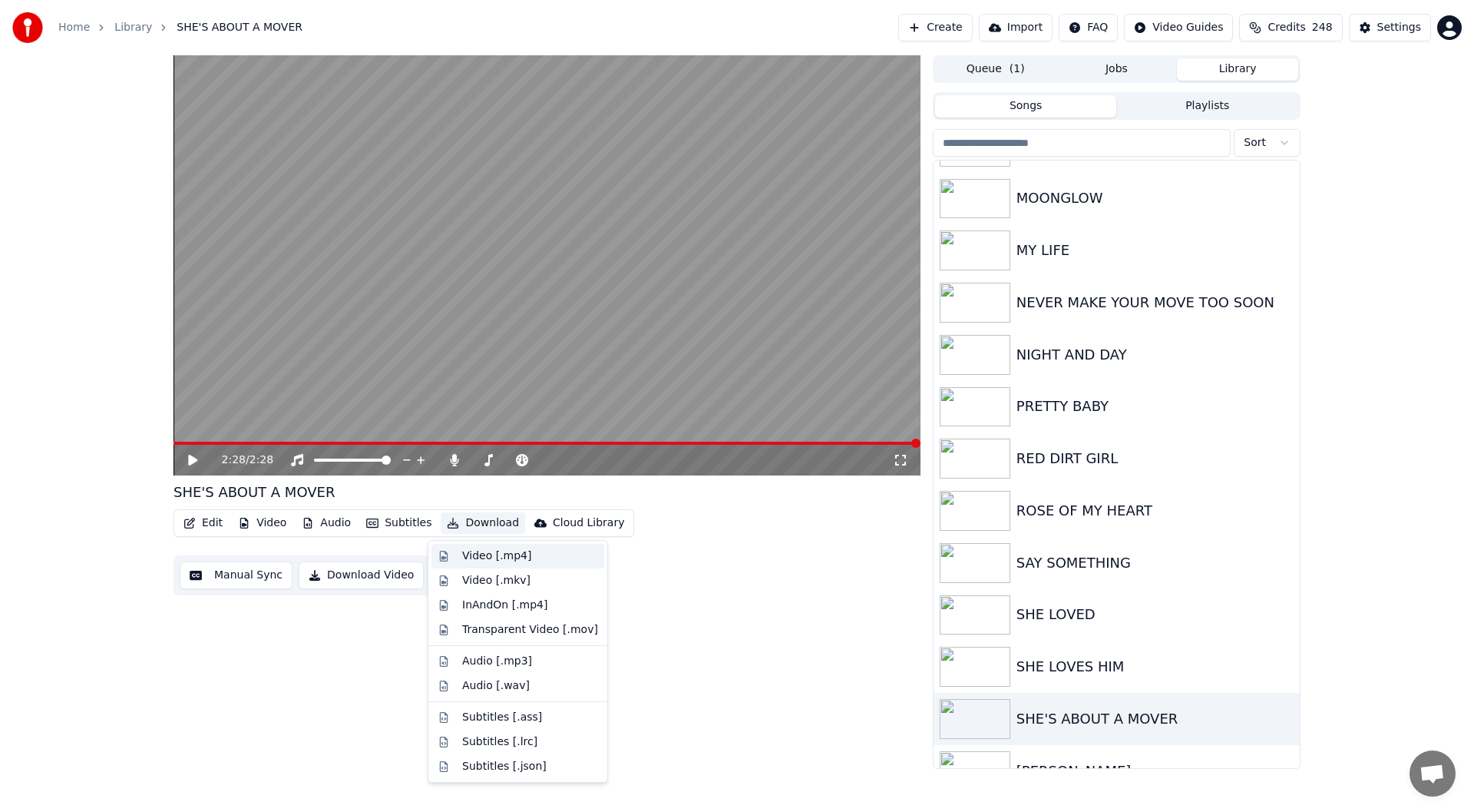
click at [495, 552] on div "Video [.mp4]" at bounding box center [496, 556] width 69 height 15
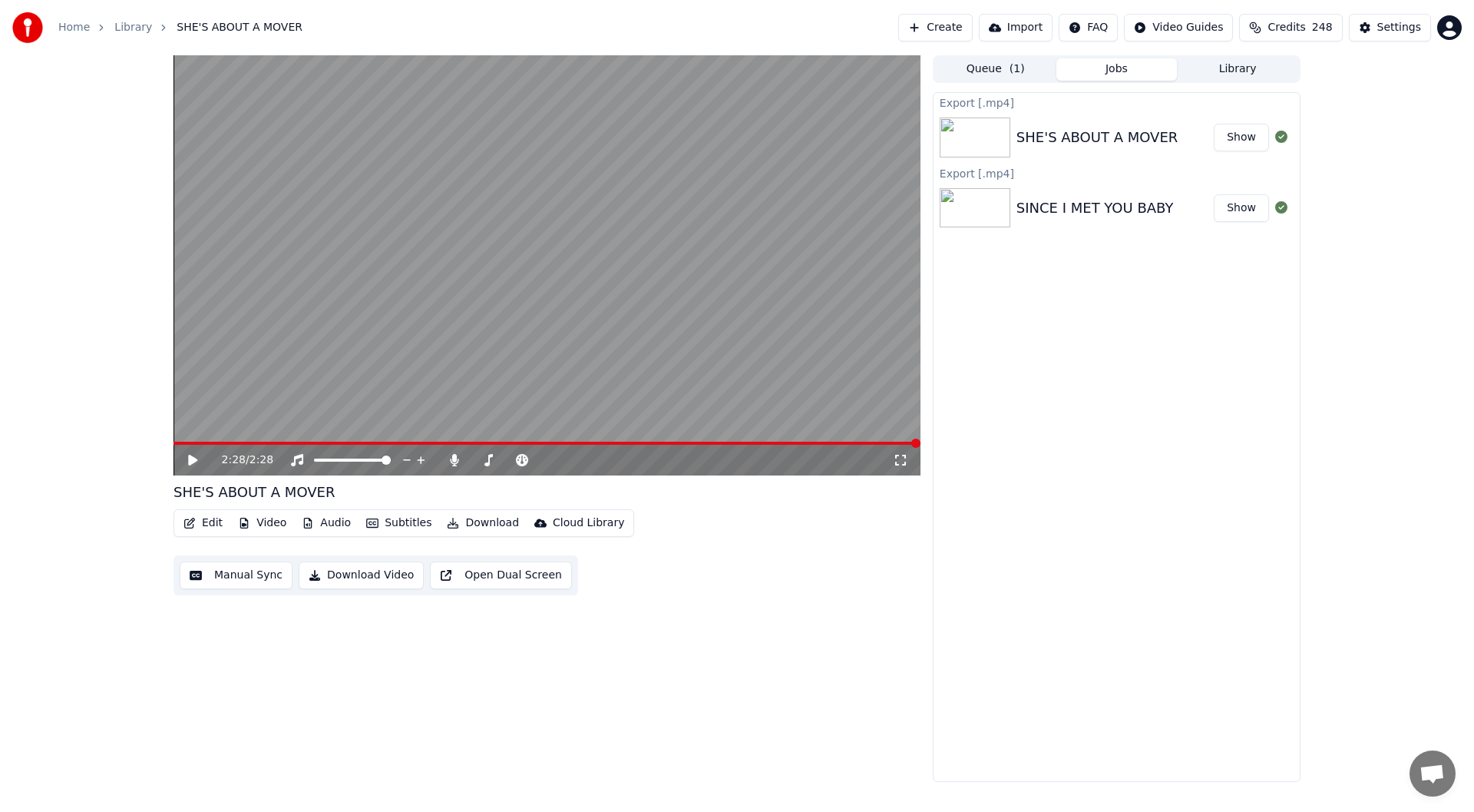
click at [1241, 134] on button "Show" at bounding box center [1241, 138] width 55 height 28
